Goal: Task Accomplishment & Management: Manage account settings

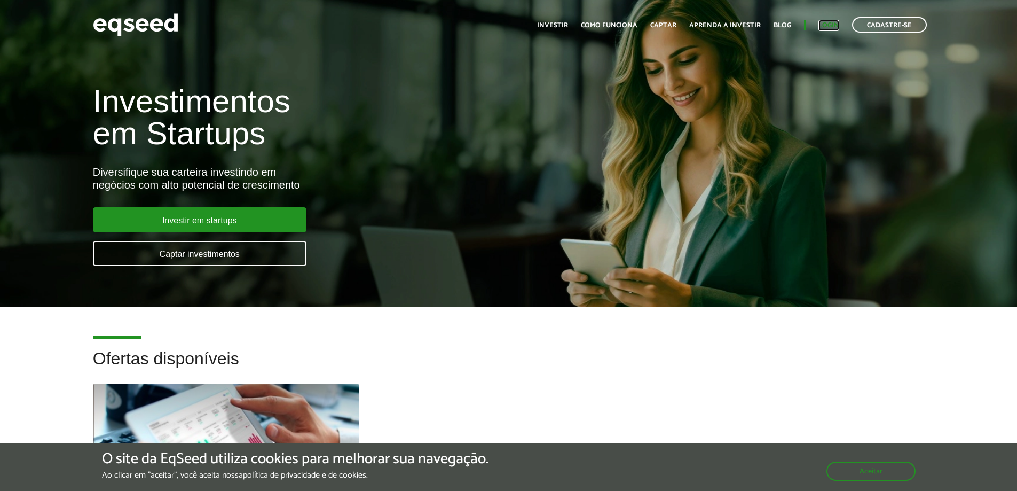
click at [832, 26] on link "Login" at bounding box center [829, 25] width 21 height 7
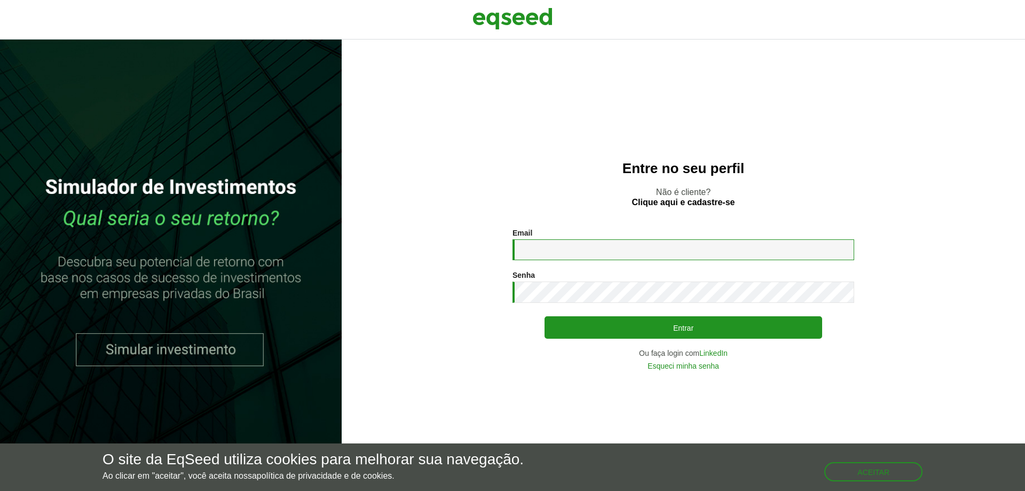
click at [585, 257] on input "Email *" at bounding box center [684, 249] width 342 height 21
type input "**********"
click at [545, 316] on button "Entrar" at bounding box center [684, 327] width 278 height 22
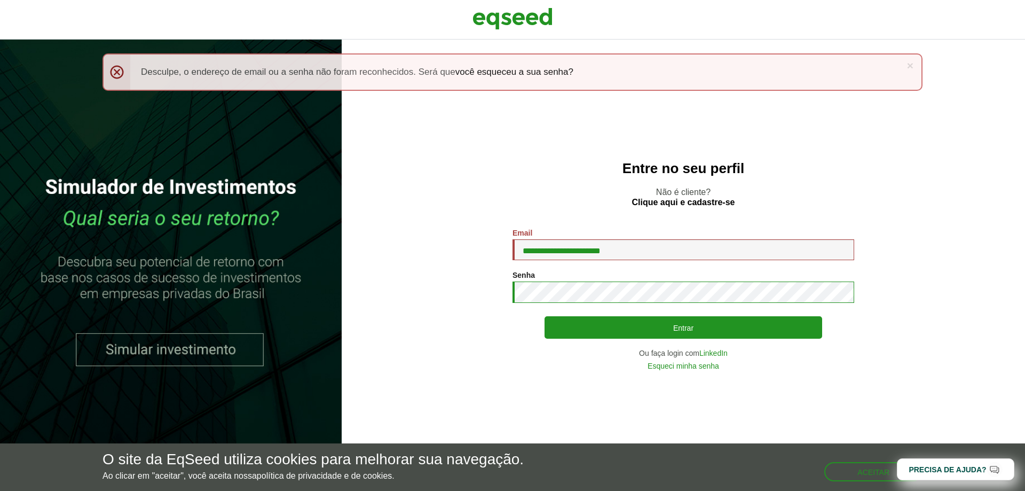
click at [545, 316] on button "Entrar" at bounding box center [684, 327] width 278 height 22
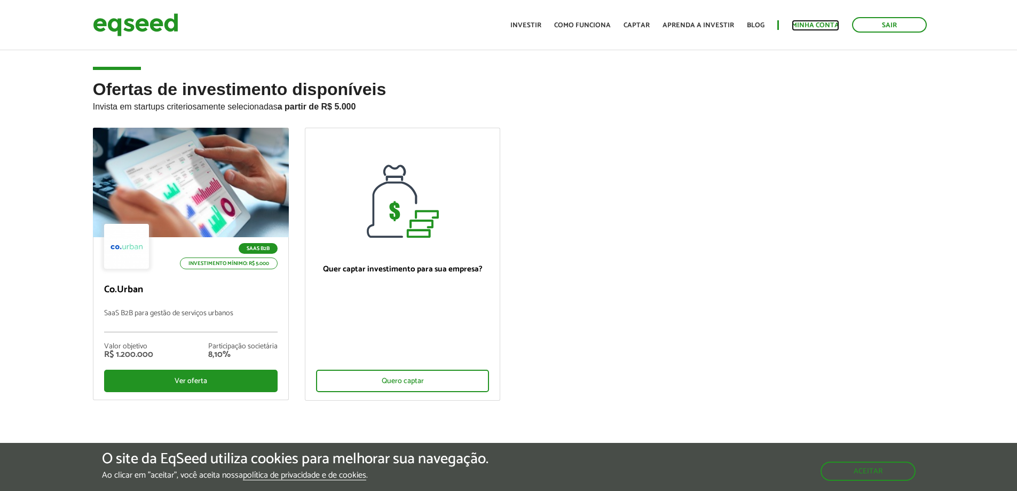
click at [812, 25] on link "Minha conta" at bounding box center [816, 25] width 48 height 7
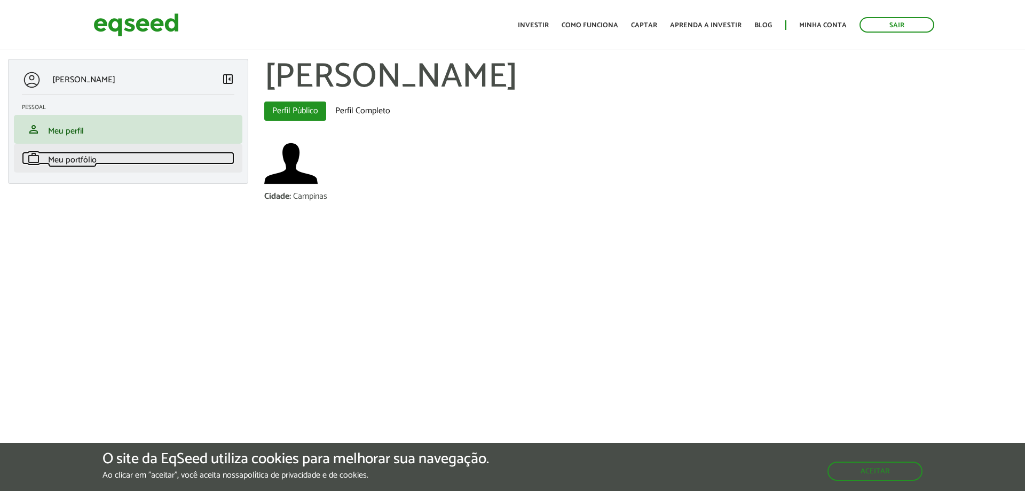
click at [65, 163] on span "Meu portfólio" at bounding box center [72, 160] width 49 height 14
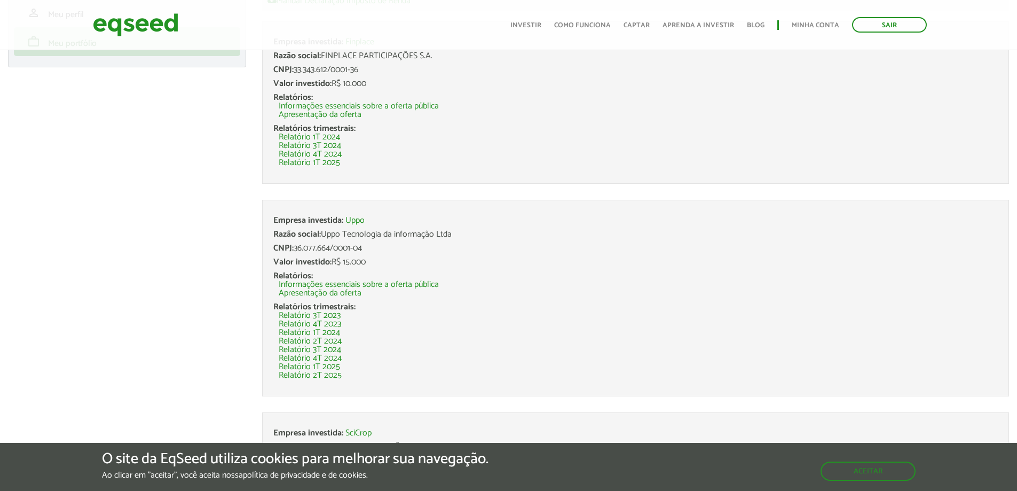
scroll to position [123, 0]
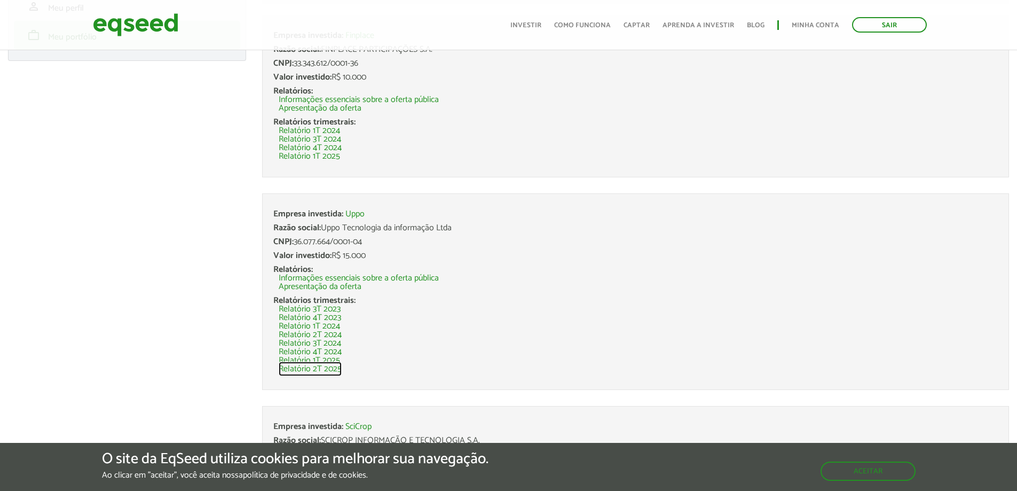
click at [327, 368] on link "Relatório 2T 2025" at bounding box center [310, 369] width 63 height 9
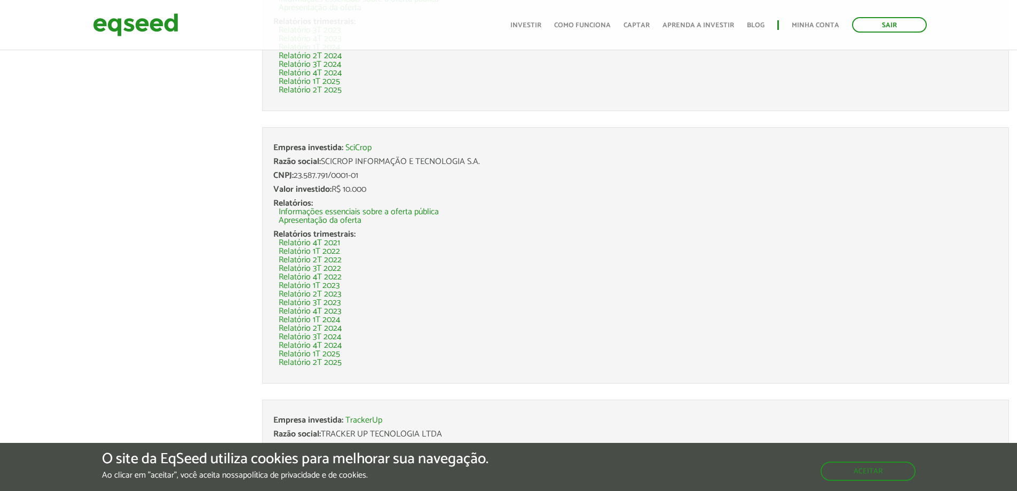
scroll to position [416, 0]
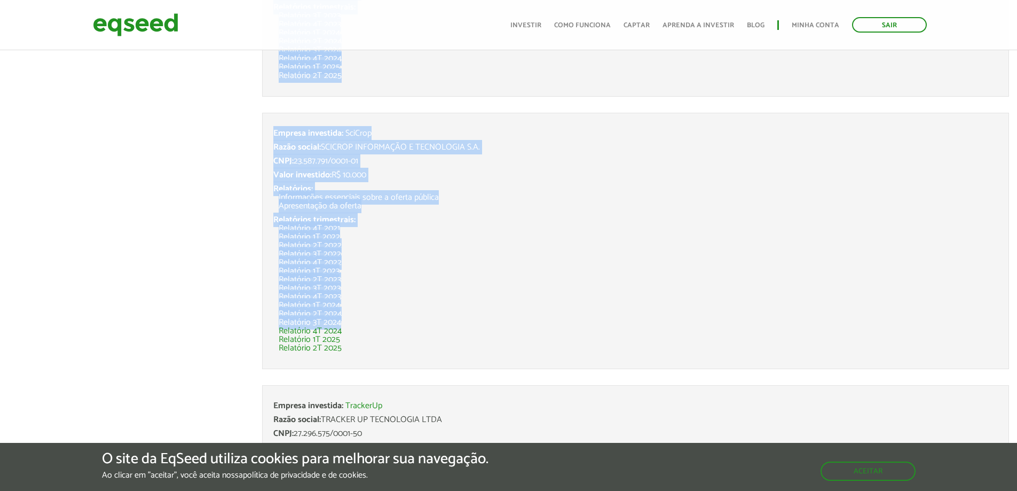
drag, startPoint x: 1013, startPoint y: 320, endPoint x: 1018, endPoint y: 375, distance: 55.7
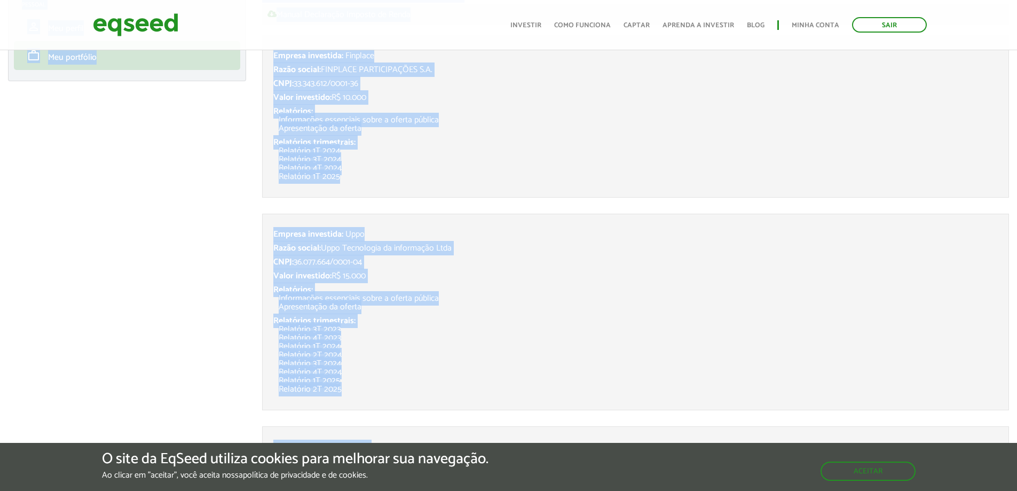
scroll to position [0, 0]
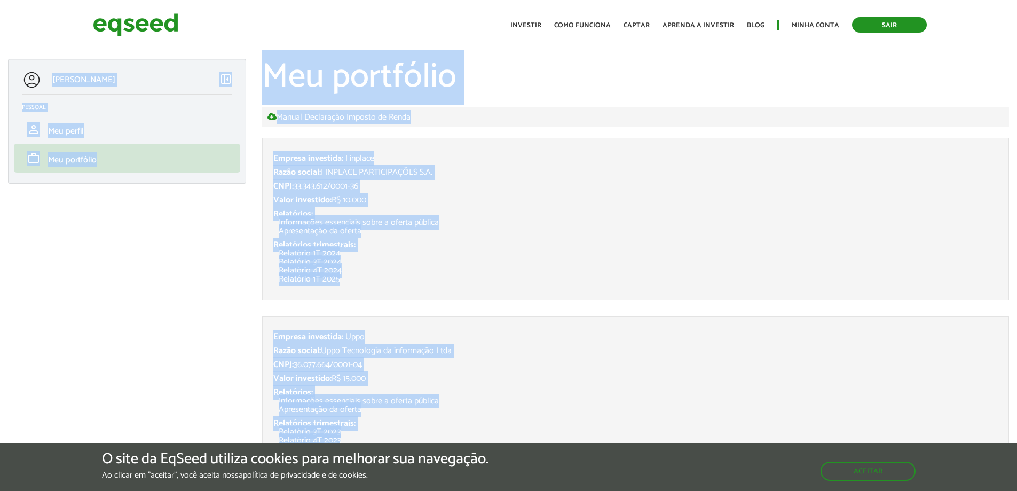
click at [887, 29] on link "Sair" at bounding box center [889, 24] width 75 height 15
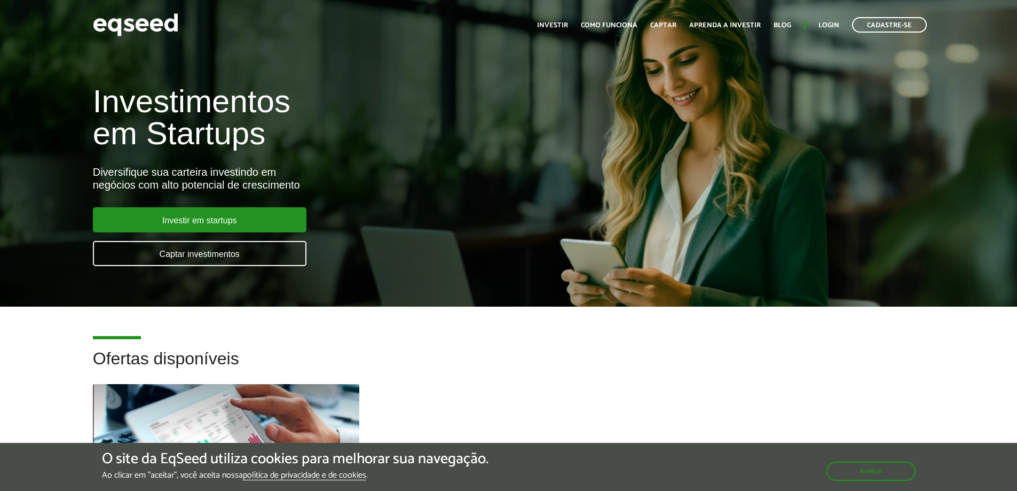
click at [668, 141] on div "Investimentos em Startups Diversifique sua carteira investindo em negócios com …" at bounding box center [508, 169] width 1017 height 210
